Goal: Submit feedback/report problem

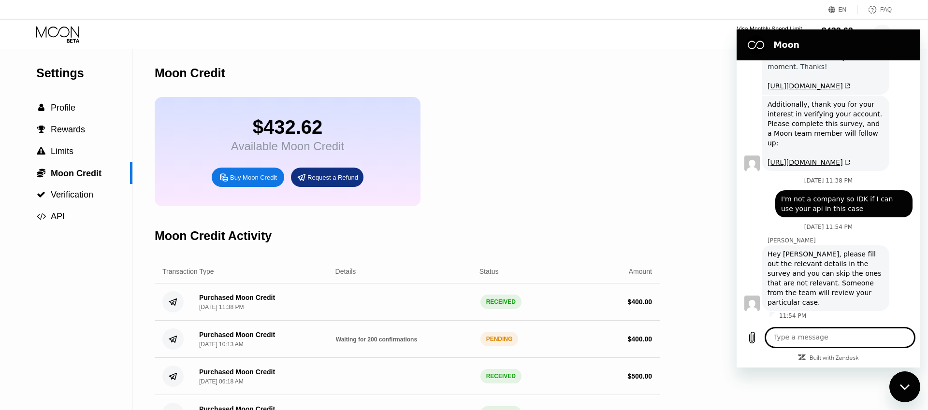
scroll to position [407, 0]
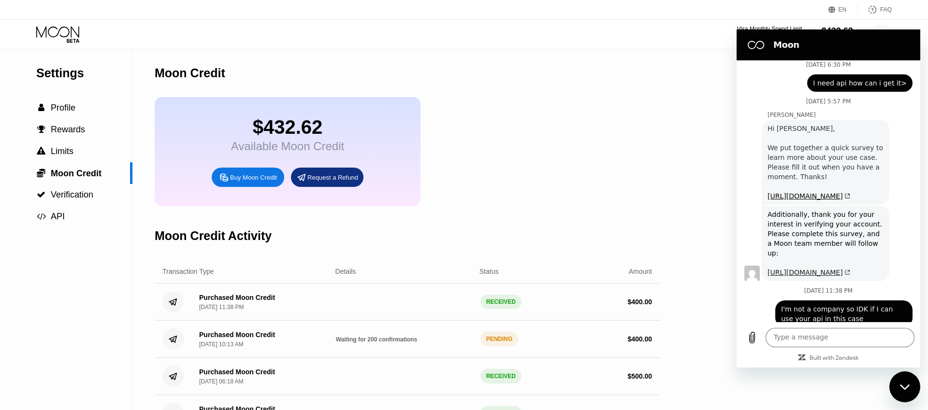
click at [840, 275] on link "[URL][DOMAIN_NAME]" at bounding box center [809, 273] width 83 height 8
click at [800, 192] on link "[URL][DOMAIN_NAME]" at bounding box center [809, 196] width 83 height 8
click at [822, 329] on textarea at bounding box center [840, 337] width 149 height 19
paste textarea "Error: You have already participated in this BlockSurvey"
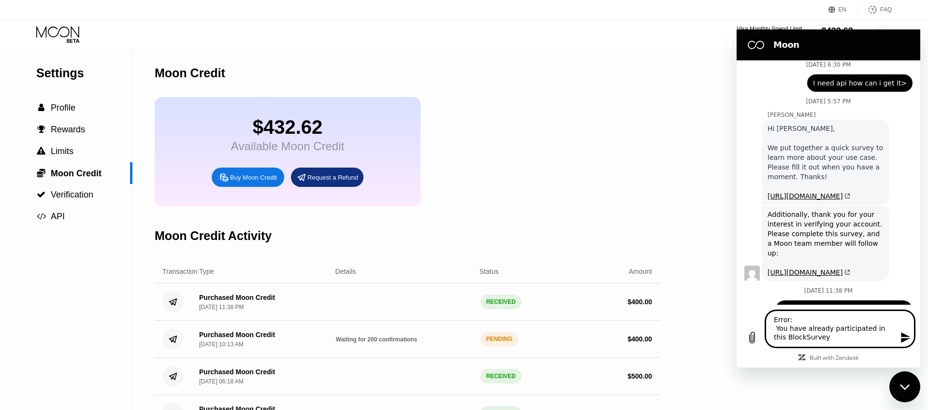
type textarea "Error: You have already participated in this BlockSurvey"
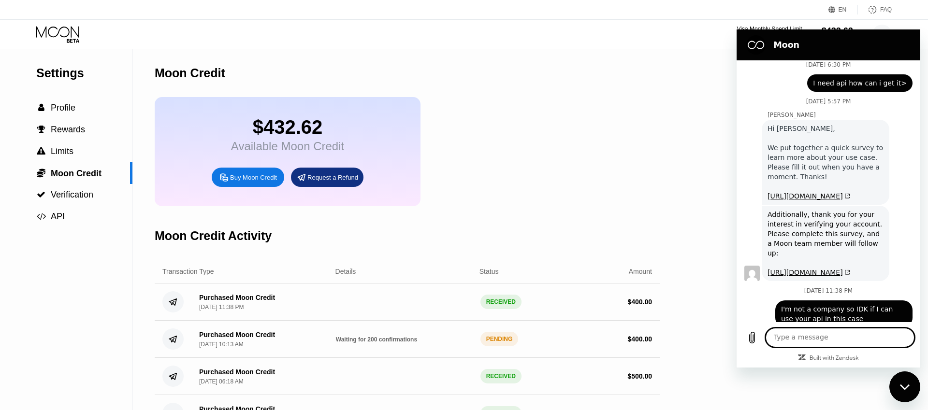
scroll to position [573, 0]
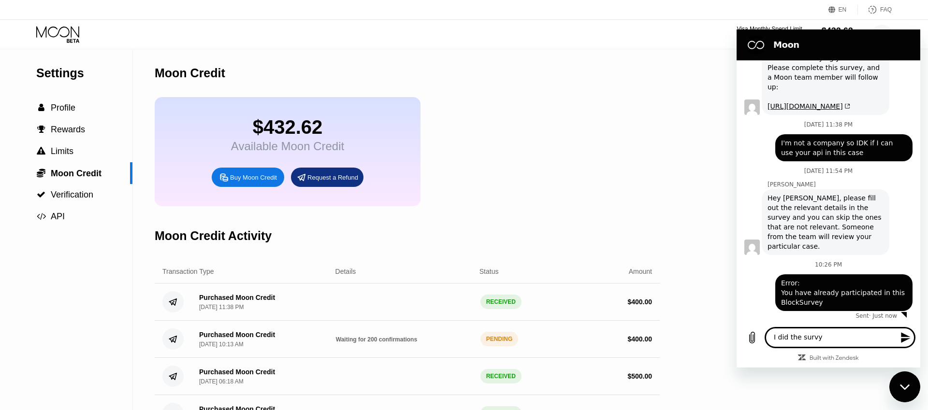
type textarea "I did the survy"
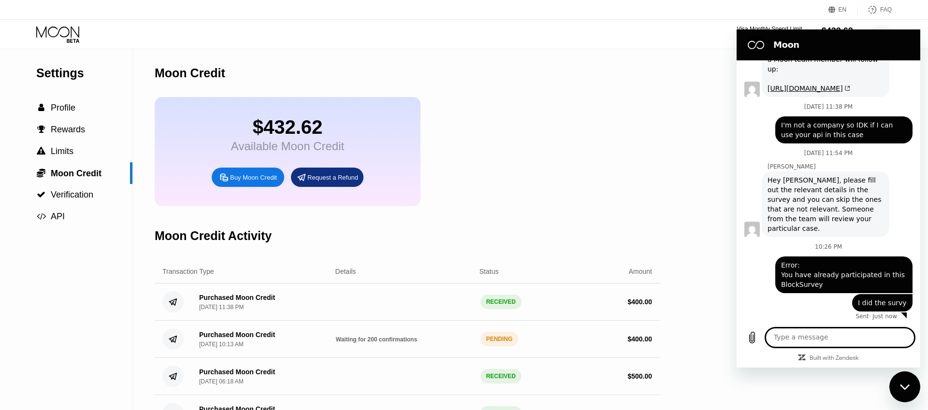
scroll to position [591, 0]
